Goal: Information Seeking & Learning: Learn about a topic

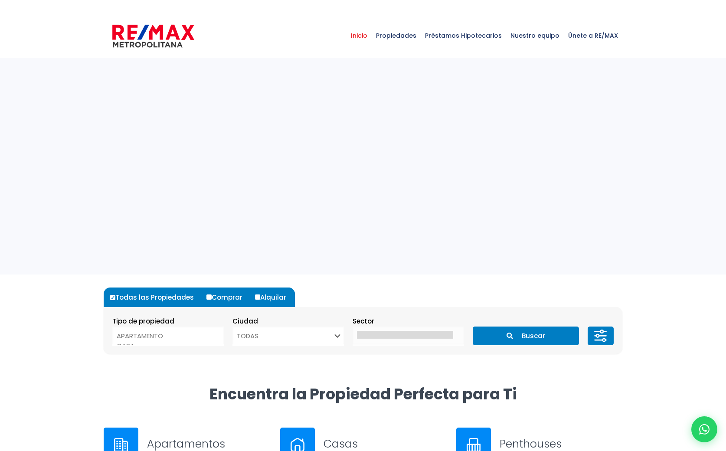
select select
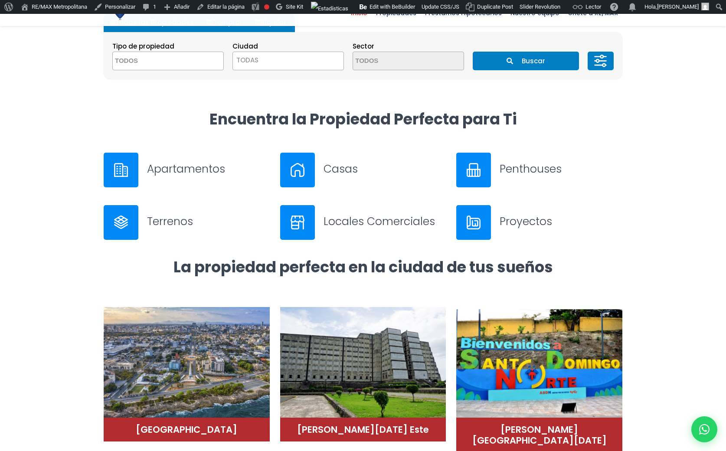
click at [280, 174] on div at bounding box center [297, 170] width 35 height 35
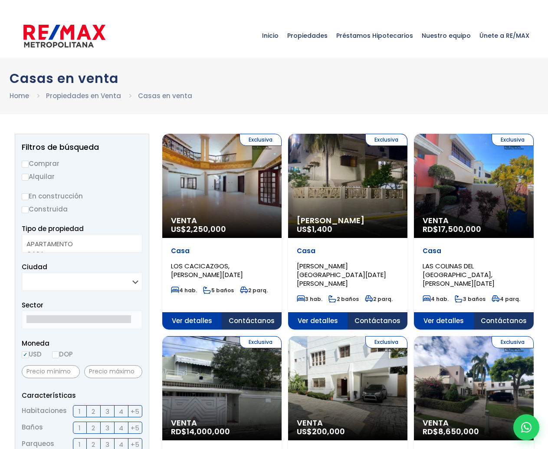
select select
